Goal: Complete application form

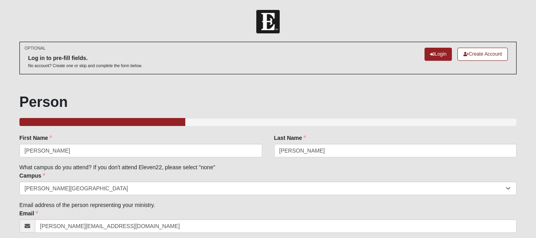
select select "4"
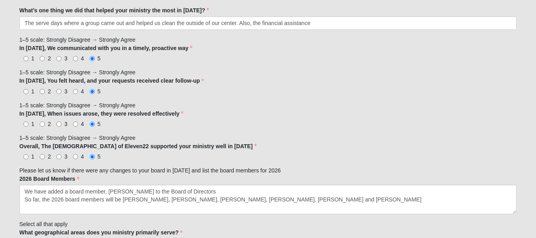
click at [222, 189] on textarea "We have added a board member, [PERSON_NAME] to the Board of Directors So far, t…" at bounding box center [267, 198] width 497 height 29
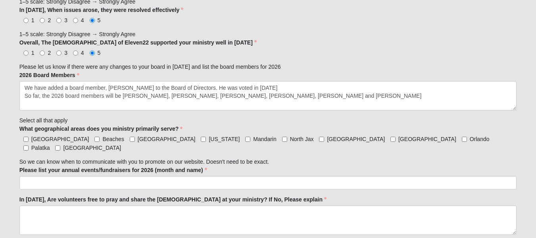
scroll to position [690, 0]
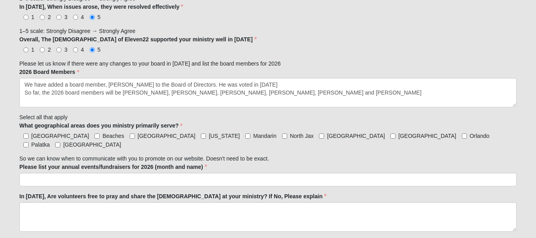
type textarea "We have added a board member, [PERSON_NAME] to the Board of Directors. He was v…"
click at [130, 135] on input "[GEOGRAPHIC_DATA]" at bounding box center [132, 135] width 5 height 5
checkbox input "true"
click at [201, 138] on input "[US_STATE]" at bounding box center [203, 135] width 5 height 5
checkbox input "true"
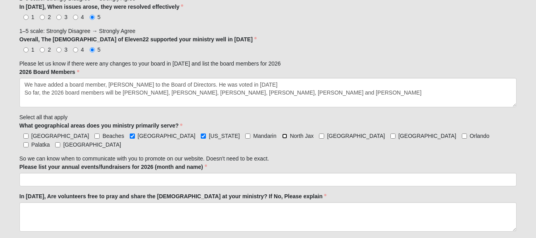
click at [282, 136] on input "North Jax" at bounding box center [284, 135] width 5 height 5
checkbox input "true"
click at [319, 136] on input "[GEOGRAPHIC_DATA]" at bounding box center [321, 135] width 5 height 5
checkbox input "true"
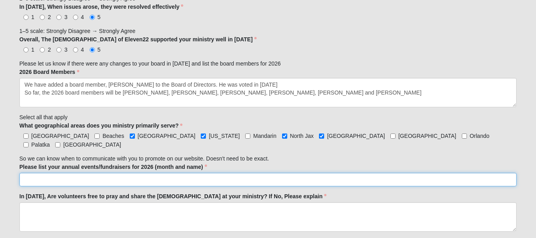
click at [24, 173] on input "Please list your annual events/fundraisers for 2026 (month and name)" at bounding box center [267, 179] width 497 height 13
type input "Sanctity of Human Life [DATE]; Baby Bottles Blessings ([DATE] to [DATE]); Fall …"
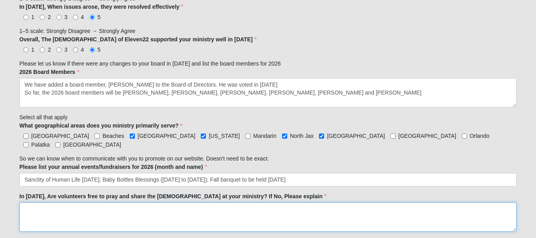
click at [34, 202] on textarea "In [DATE], Are volunteers free to pray and share the [DEMOGRAPHIC_DATA] at your…" at bounding box center [267, 216] width 497 height 29
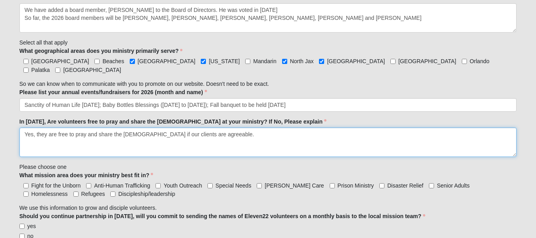
scroll to position [766, 0]
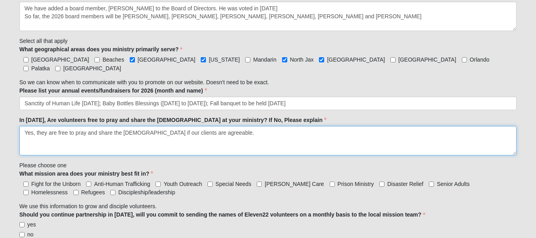
type textarea "Yes, they are free to pray and share the [DEMOGRAPHIC_DATA] if our clients are …"
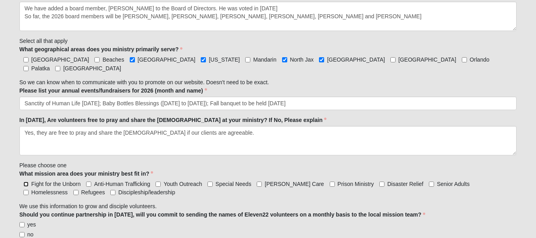
click at [25, 181] on input "Fight for the Unborn" at bounding box center [25, 183] width 5 height 5
checkbox input "true"
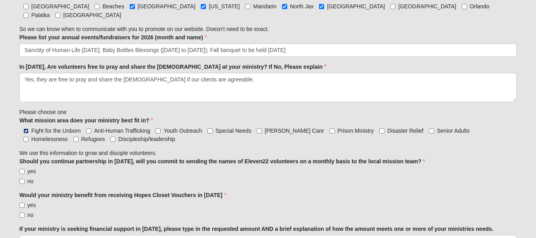
scroll to position [820, 0]
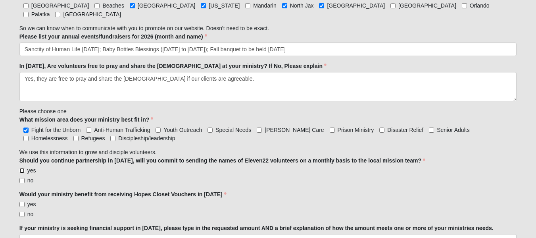
click at [19, 168] on input "yes" at bounding box center [21, 170] width 5 height 5
checkbox input "true"
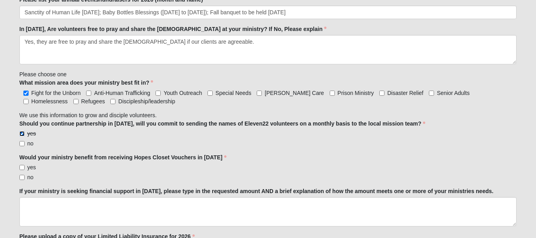
scroll to position [860, 0]
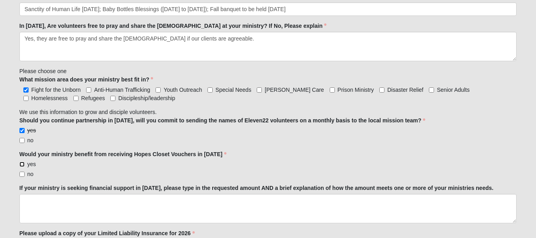
click at [21, 161] on input "yes" at bounding box center [21, 163] width 5 height 5
checkbox input "true"
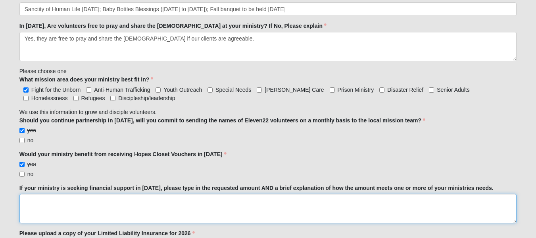
click at [42, 195] on textarea "If your ministry is seeking financial support in [DATE], please type in the req…" at bounding box center [267, 208] width 497 height 29
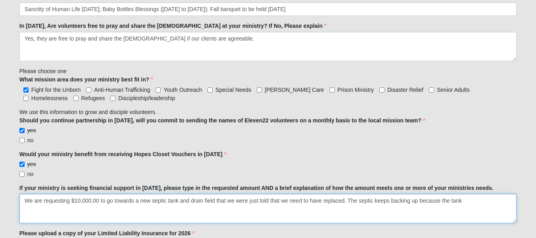
click at [80, 194] on textarea "We are requesting $10,000.00 to go towards a new septic tank and drain field th…" at bounding box center [267, 208] width 497 height 29
click at [468, 194] on textarea "We are requesting $15,000.00 to go towards a new septic tank and drain field th…" at bounding box center [267, 208] width 497 height 29
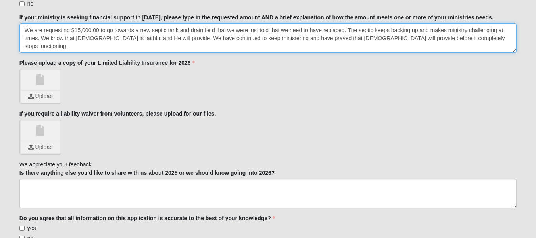
scroll to position [1034, 0]
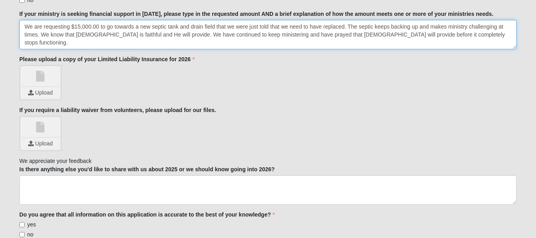
type textarea "We are requesting $15,000.00 to go towards a new septic tank and drain field th…"
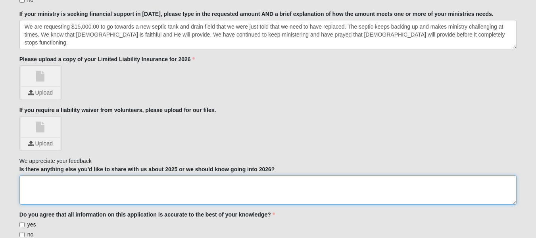
click at [44, 177] on textarea "Is there anything else you'd like to share with us about 2025 or we should know…" at bounding box center [267, 189] width 497 height 29
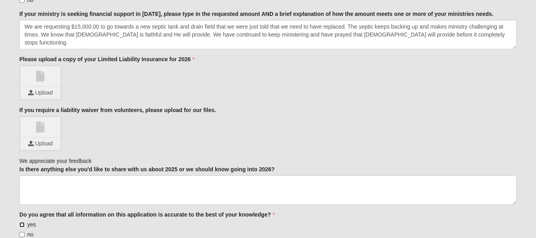
click at [22, 222] on input "yes" at bounding box center [21, 224] width 5 height 5
checkbox input "true"
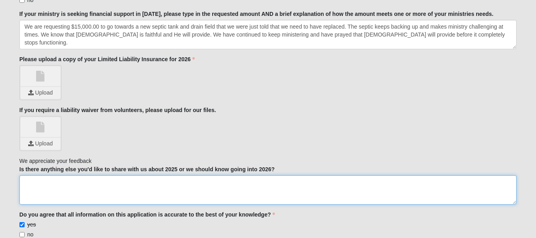
click at [33, 177] on textarea "Is there anything else you'd like to share with us about 2025 or we should know…" at bounding box center [267, 189] width 497 height 29
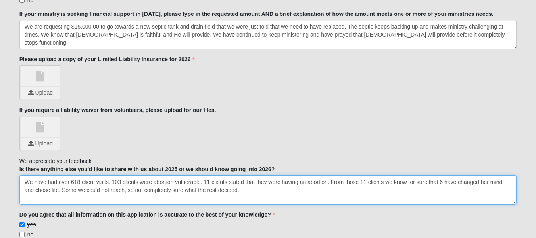
click at [306, 175] on textarea "We have had over 618 client visits. 103 clients were abortion vulnerable. 11 cl…" at bounding box center [267, 189] width 497 height 29
click at [482, 175] on textarea "We have had over 618 client visits. 103 clients were abortion vulnerable. 11 cl…" at bounding box center [267, 189] width 497 height 29
click at [229, 181] on textarea "We have had over 618 client visits. 103 clients were abortion vulnerable. 11 cl…" at bounding box center [267, 189] width 497 height 29
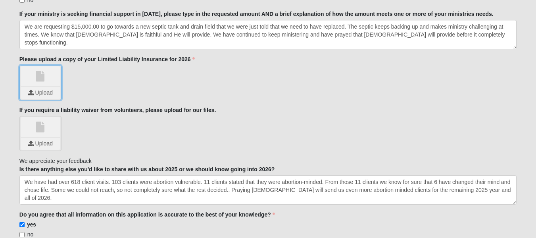
click at [44, 87] on input "file" at bounding box center [41, 93] width 40 height 12
click at [40, 87] on input "file" at bounding box center [41, 93] width 40 height 12
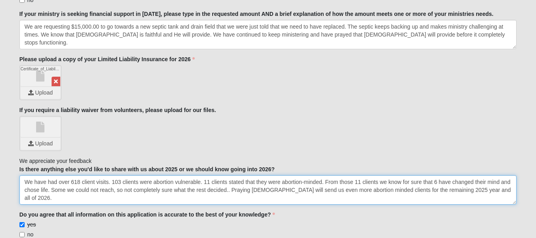
click at [495, 182] on textarea "We have had over 618 client visits. 103 clients were abortion vulnerable. 11 cl…" at bounding box center [267, 189] width 497 height 29
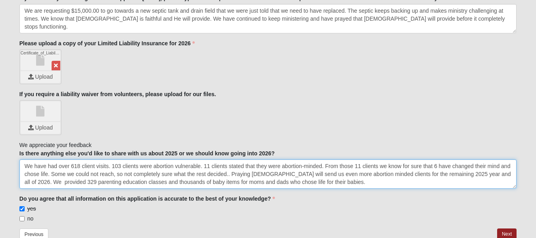
scroll to position [1088, 0]
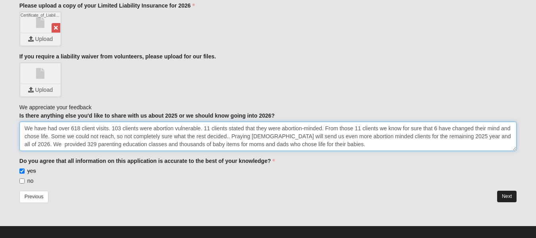
type textarea "We have had over 618 client visits. 103 clients were abortion vulnerable. 11 cl…"
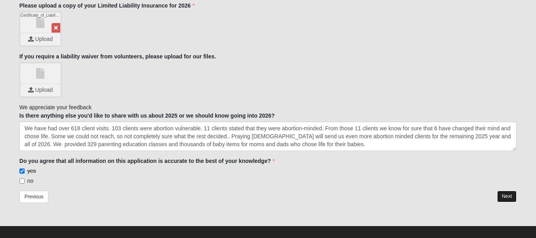
click at [507, 190] on link "Next" at bounding box center [506, 196] width 19 height 12
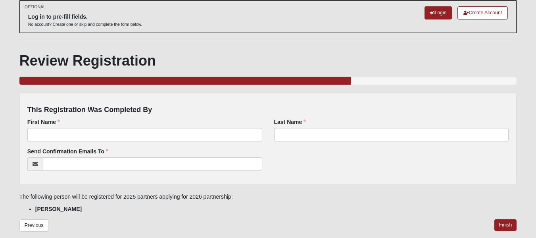
scroll to position [46, 0]
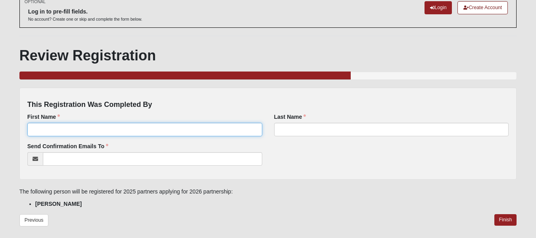
click at [58, 130] on input "First Name" at bounding box center [144, 129] width 235 height 13
type input "[PERSON_NAME]"
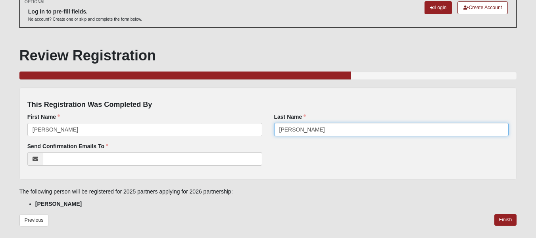
type input "[PERSON_NAME]"
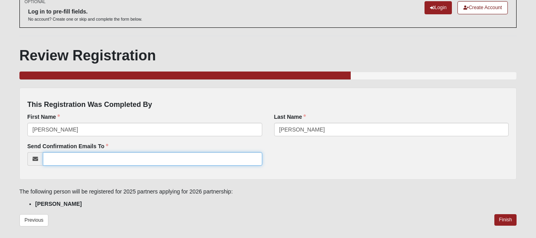
click at [51, 155] on input "Send Confirmation Emails To" at bounding box center [152, 158] width 219 height 13
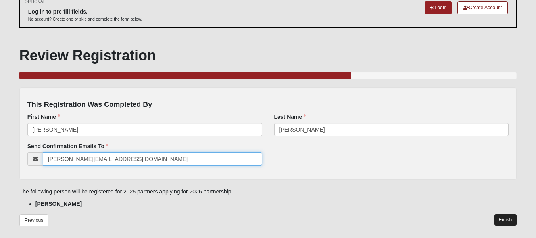
type input "[PERSON_NAME][EMAIL_ADDRESS][DOMAIN_NAME]"
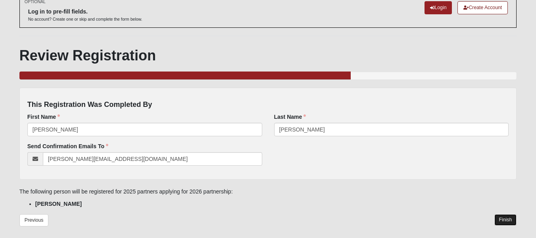
click at [506, 216] on link "Finish" at bounding box center [505, 220] width 23 height 12
